Goal: Task Accomplishment & Management: Use online tool/utility

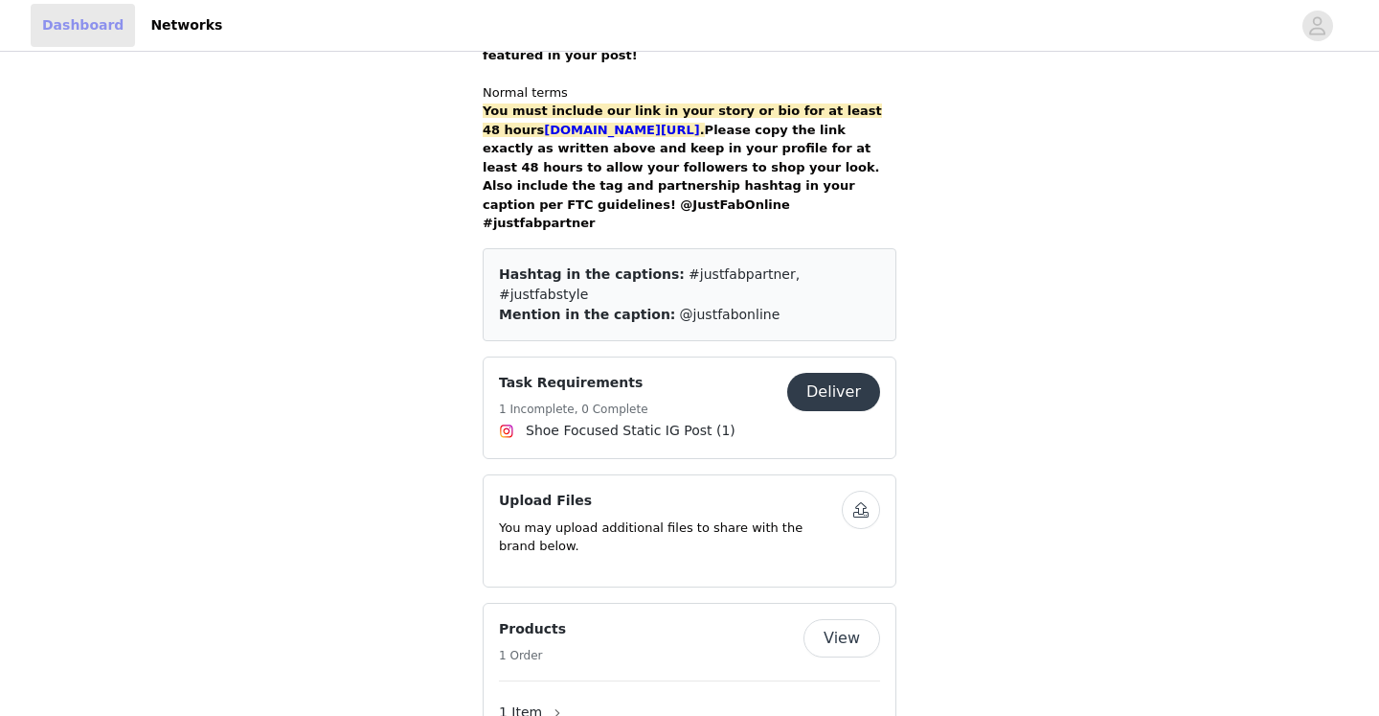
scroll to position [2209, 0]
click at [106, 21] on link "Dashboard" at bounding box center [83, 25] width 104 height 43
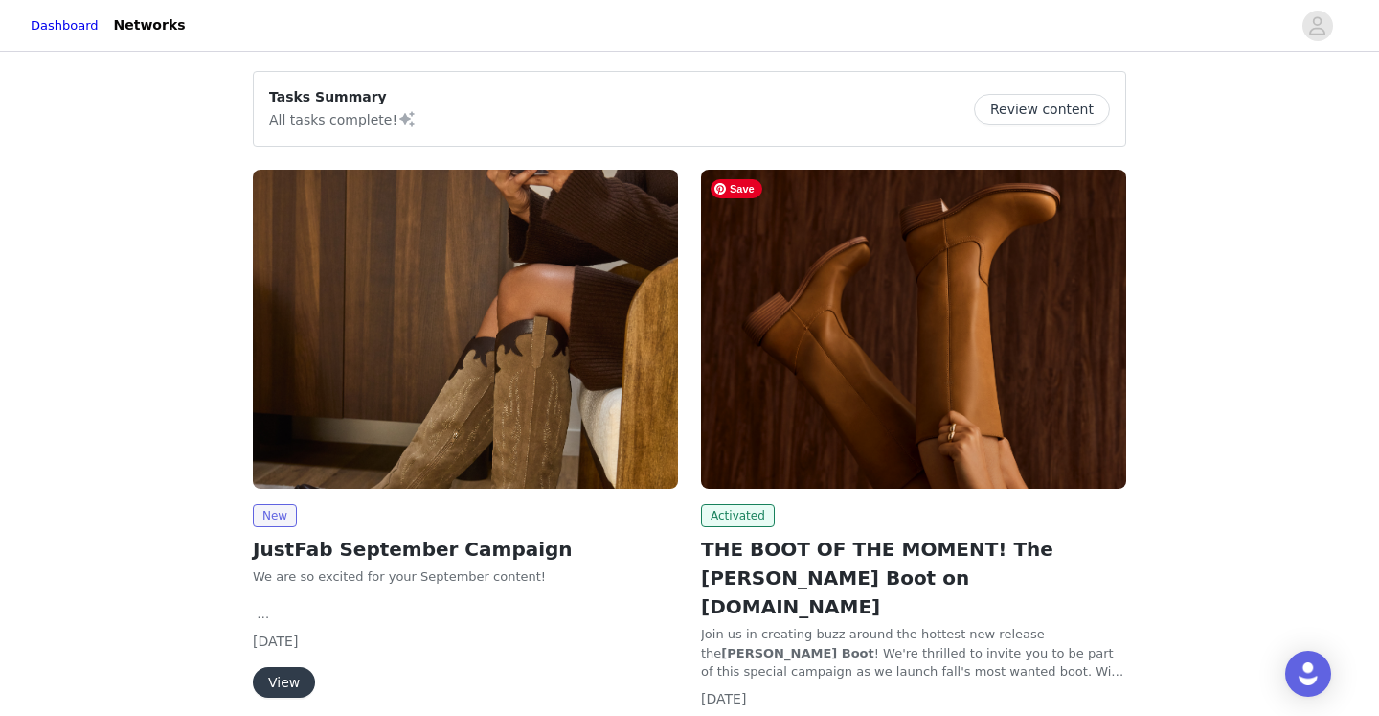
click at [847, 331] on img at bounding box center [913, 329] width 425 height 319
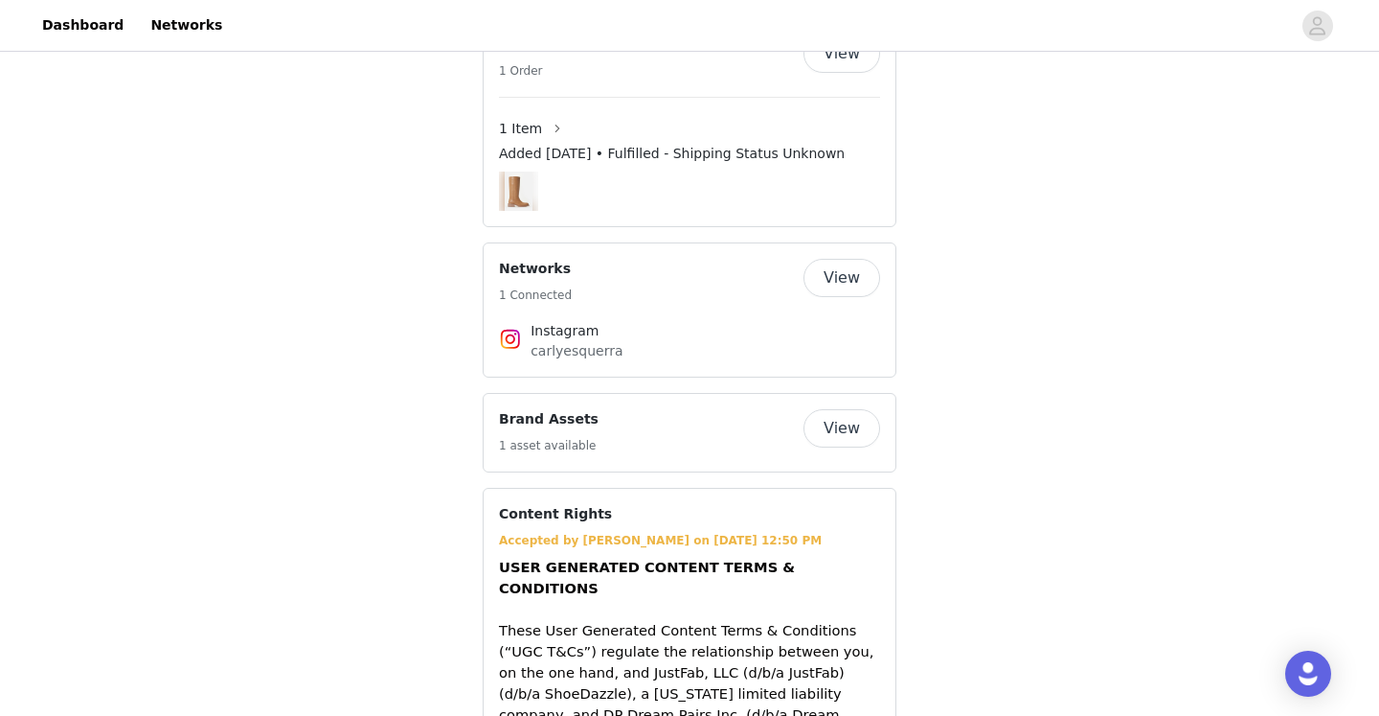
scroll to position [2157, 0]
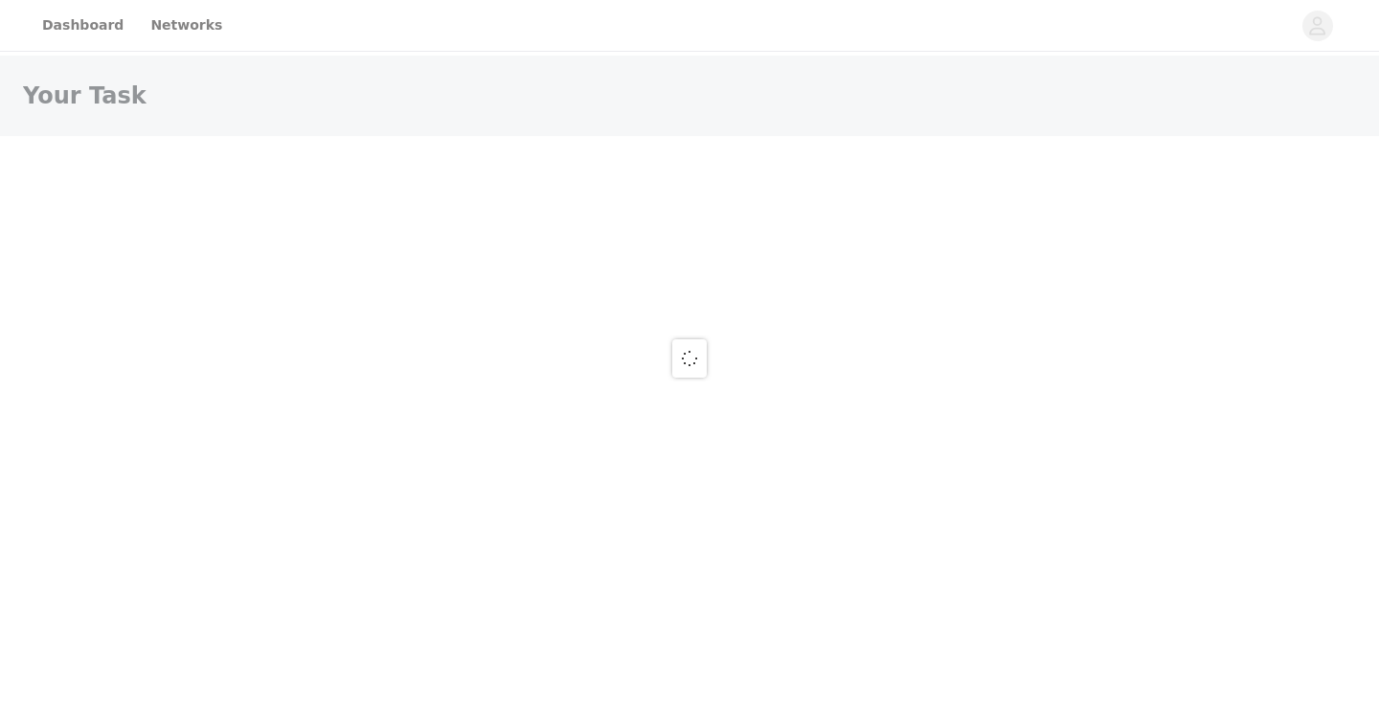
scroll to position [2209, 0]
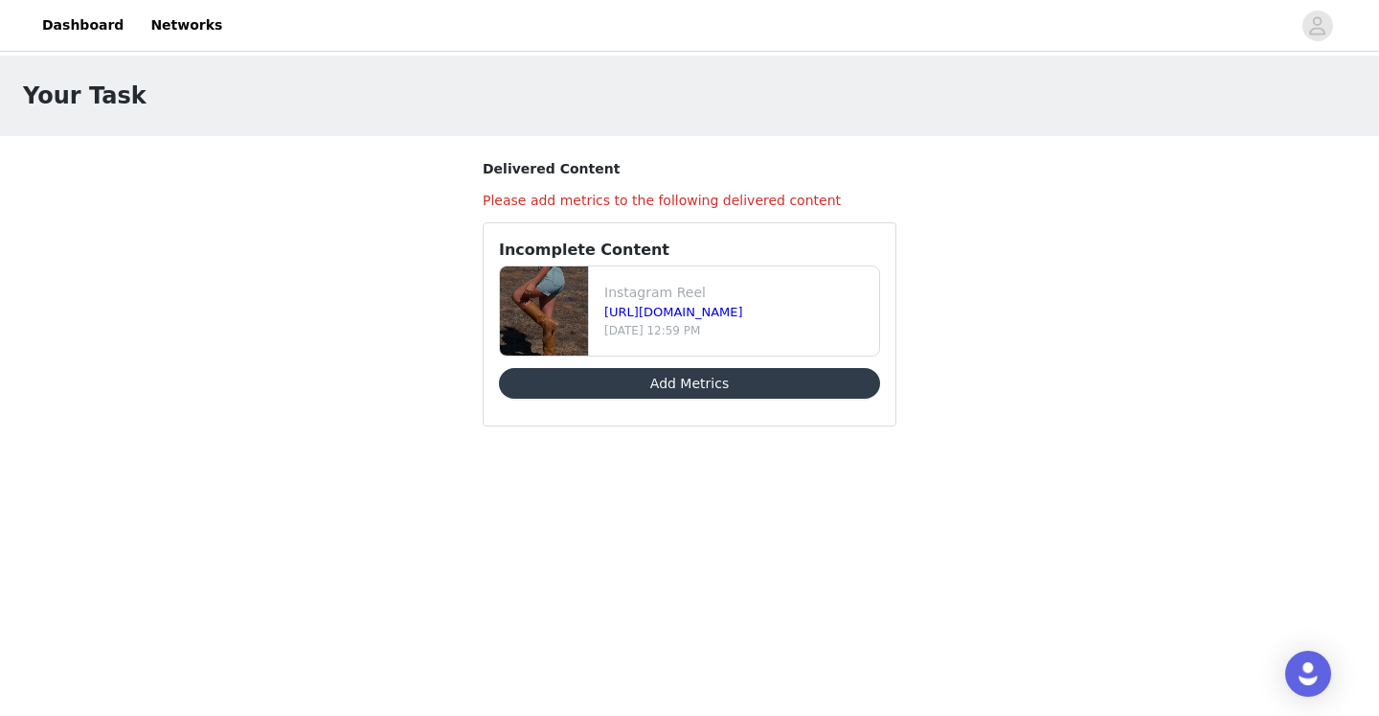
click at [693, 387] on button "Add Metrics" at bounding box center [689, 383] width 381 height 31
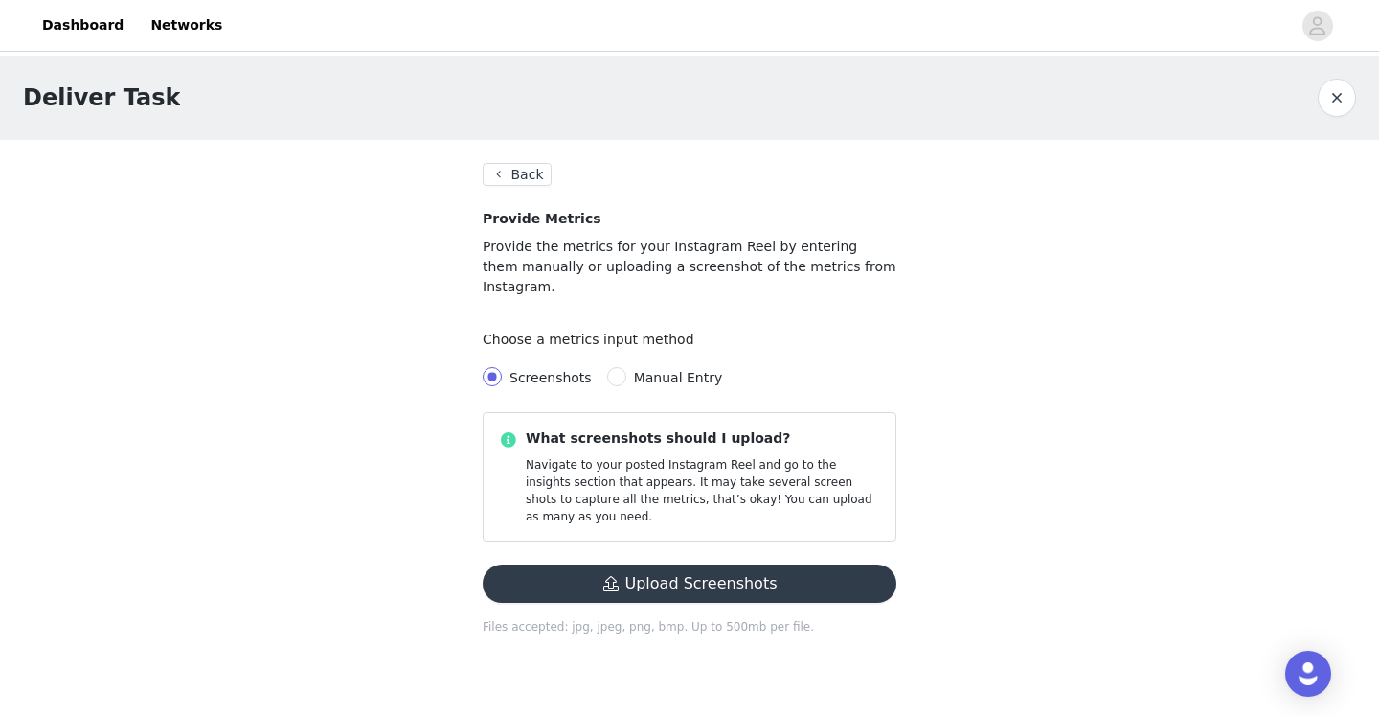
click at [663, 564] on button "Upload Screenshots" at bounding box center [690, 583] width 414 height 38
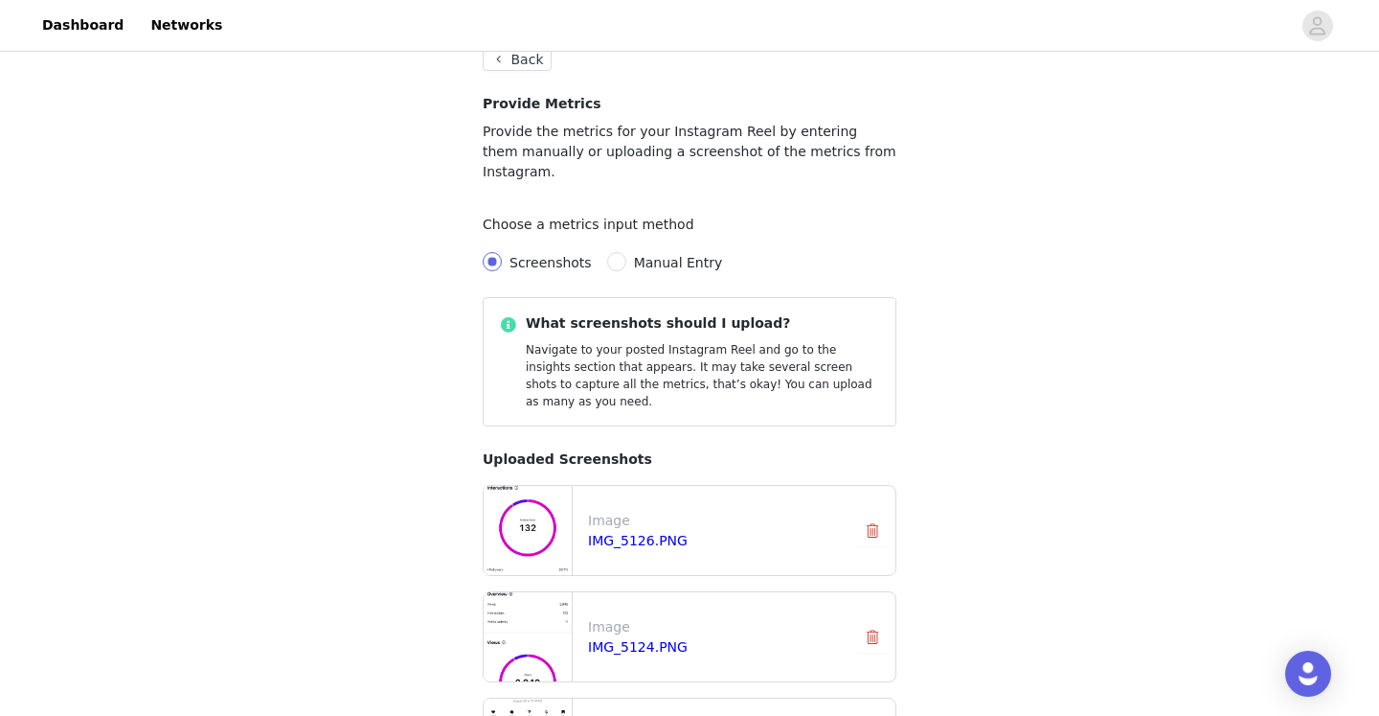
scroll to position [389, 0]
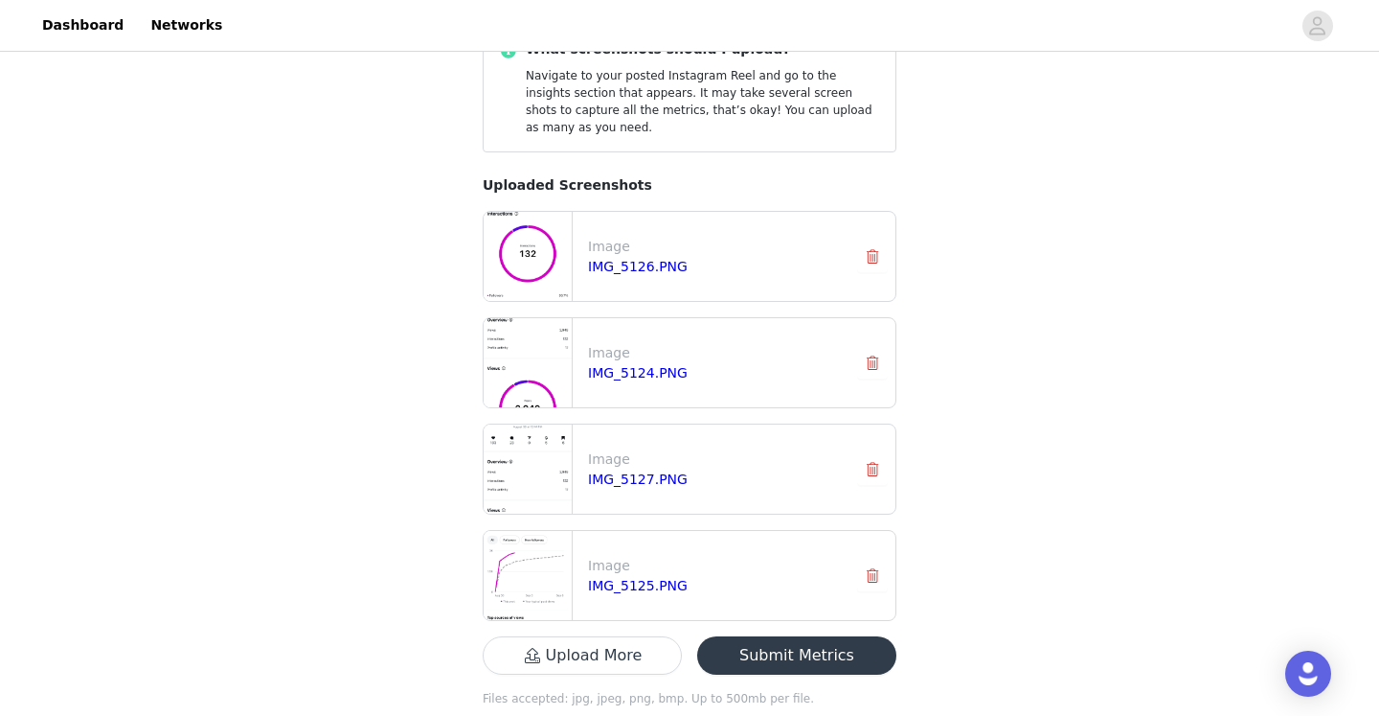
click at [808, 636] on button "Submit Metrics" at bounding box center [796, 655] width 199 height 38
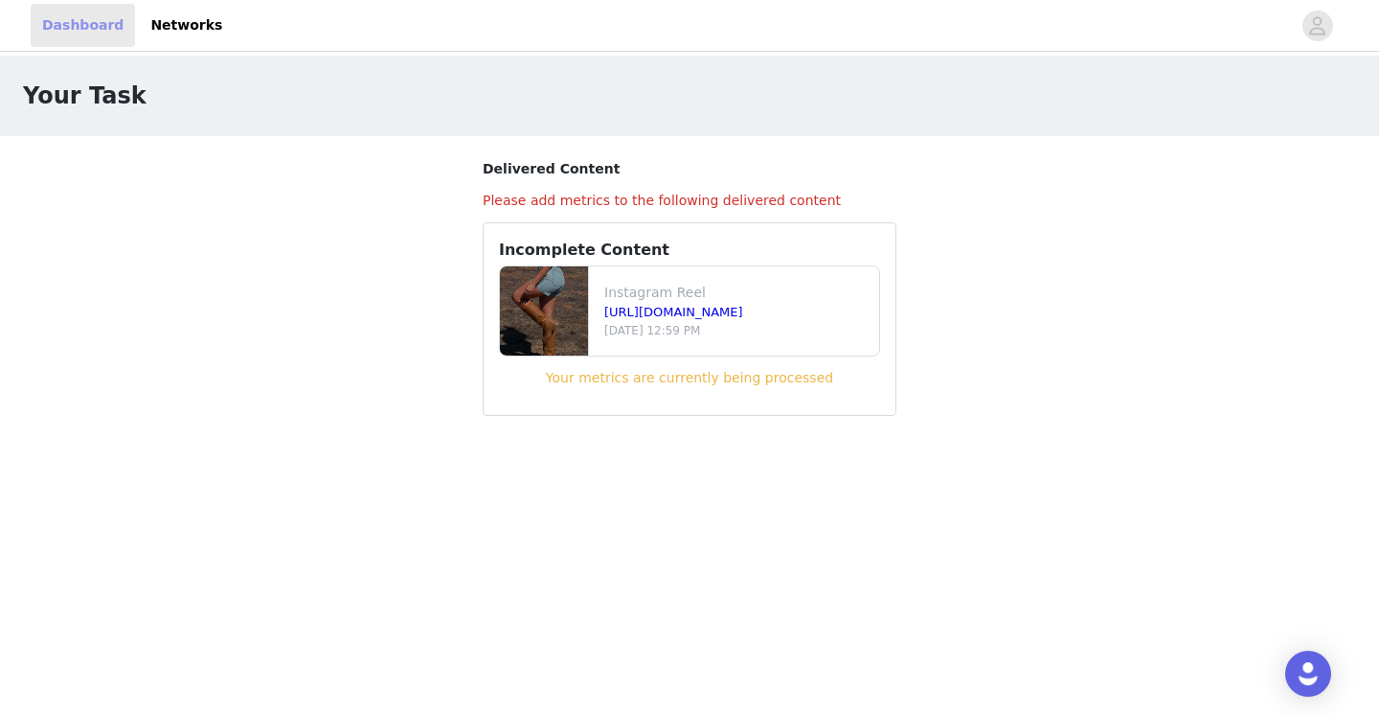
click at [97, 19] on link "Dashboard" at bounding box center [83, 25] width 104 height 43
